Goal: Check status: Check status

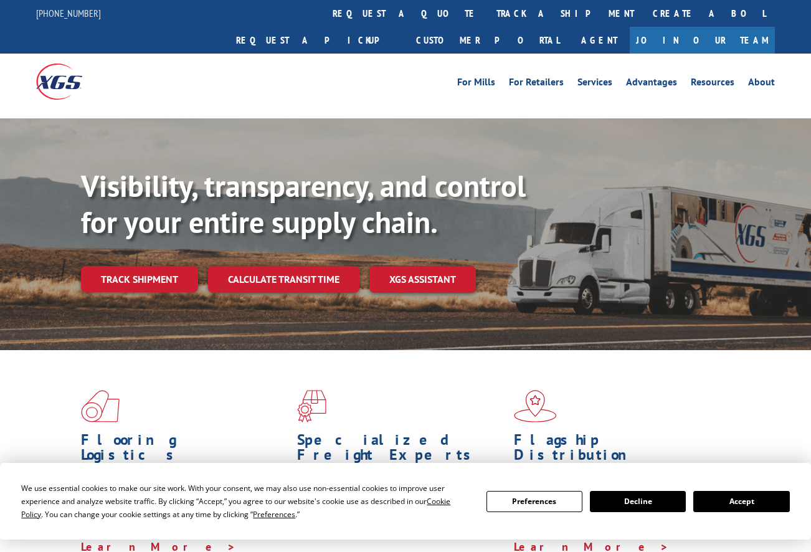
click at [487, 16] on link "track a shipment" at bounding box center [565, 13] width 156 height 27
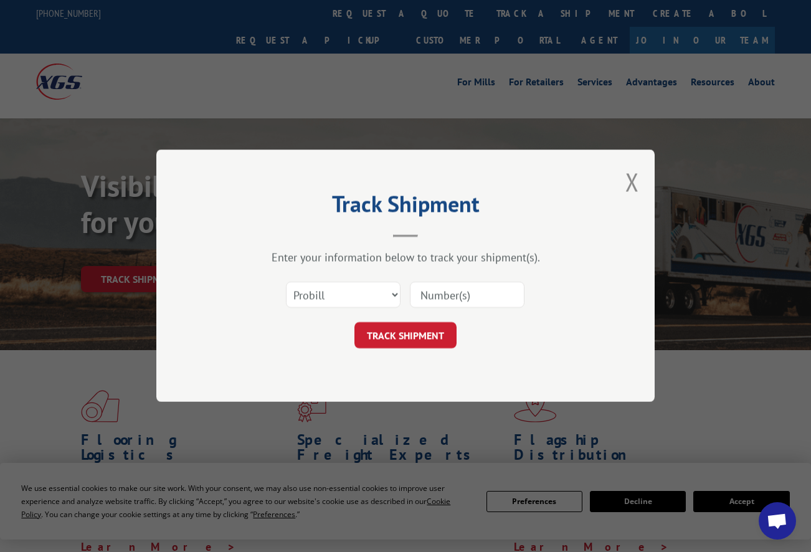
click at [425, 286] on input at bounding box center [467, 295] width 115 height 26
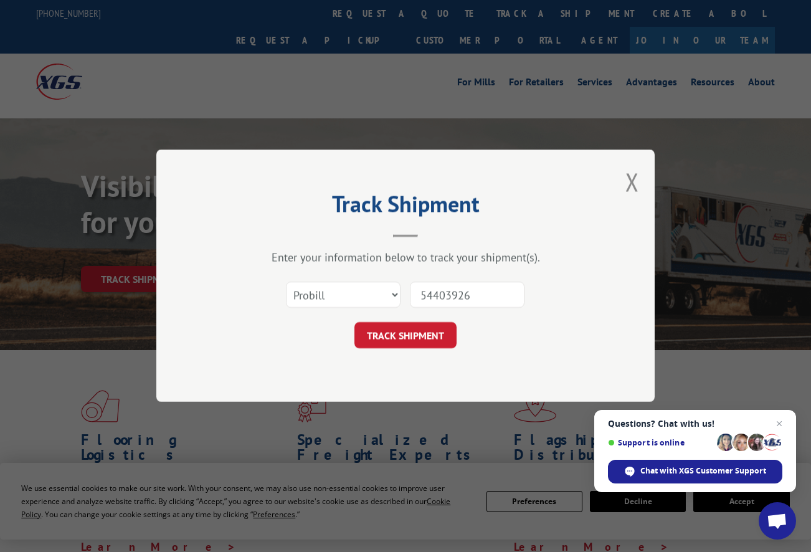
drag, startPoint x: 472, startPoint y: 295, endPoint x: 387, endPoint y: 299, distance: 84.8
click at [410, 299] on input "54403926" at bounding box center [467, 295] width 115 height 26
type input "54403926"
click at [404, 336] on button "TRACK SHIPMENT" at bounding box center [405, 336] width 102 height 26
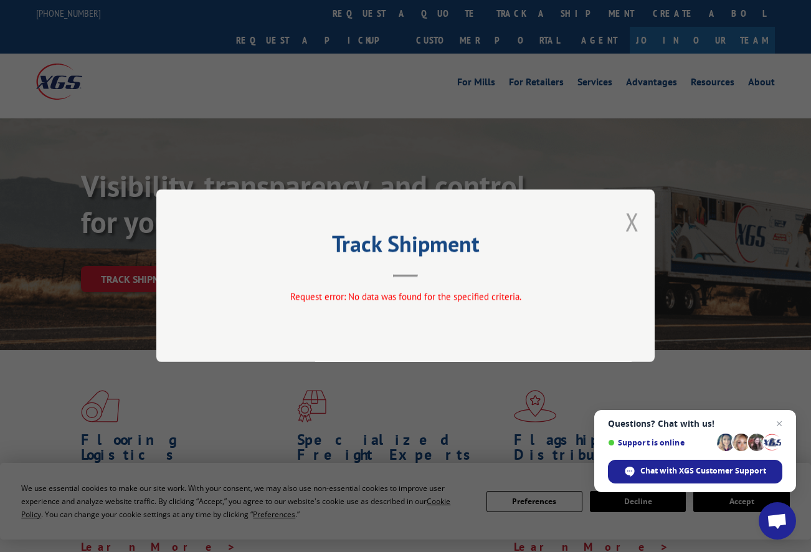
click at [627, 221] on button "Close modal" at bounding box center [632, 221] width 14 height 33
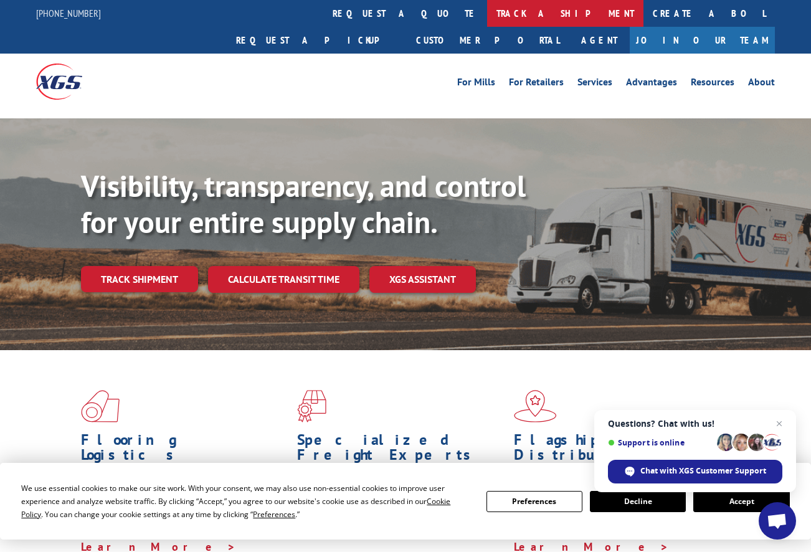
click at [487, 16] on link "track a shipment" at bounding box center [565, 13] width 156 height 27
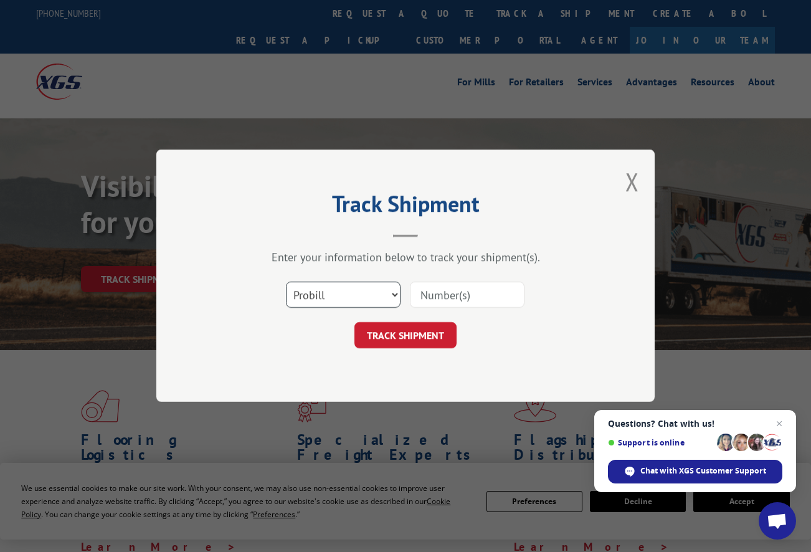
click at [286, 282] on select "Select category... Probill BOL PO" at bounding box center [343, 295] width 115 height 26
select select "bol"
click option "BOL" at bounding box center [0, 0] width 0 height 0
click at [463, 295] on input at bounding box center [467, 295] width 115 height 26
paste input "54403926"
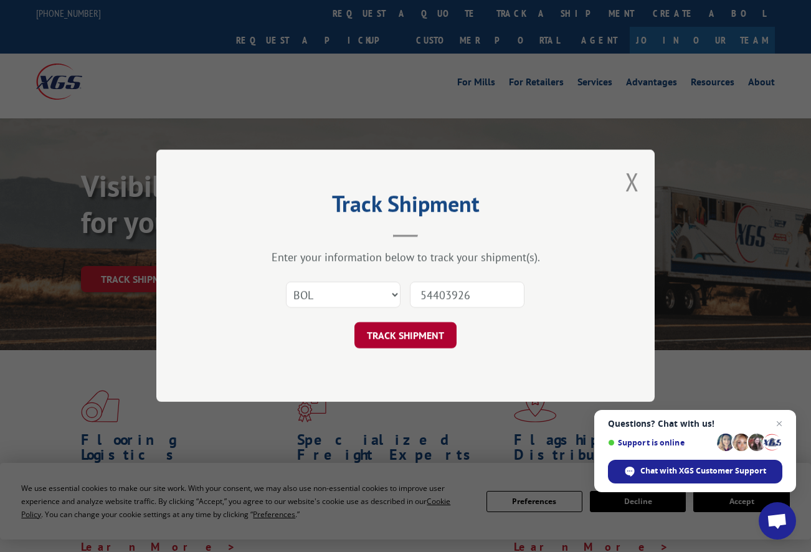
type input "54403926"
click at [425, 345] on button "TRACK SHIPMENT" at bounding box center [405, 336] width 102 height 26
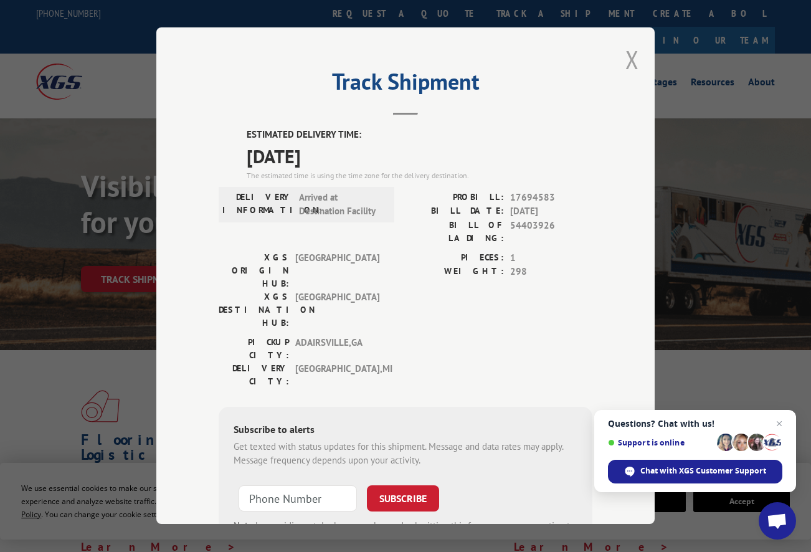
click at [630, 55] on button "Close modal" at bounding box center [632, 59] width 14 height 33
